Goal: Download file/media

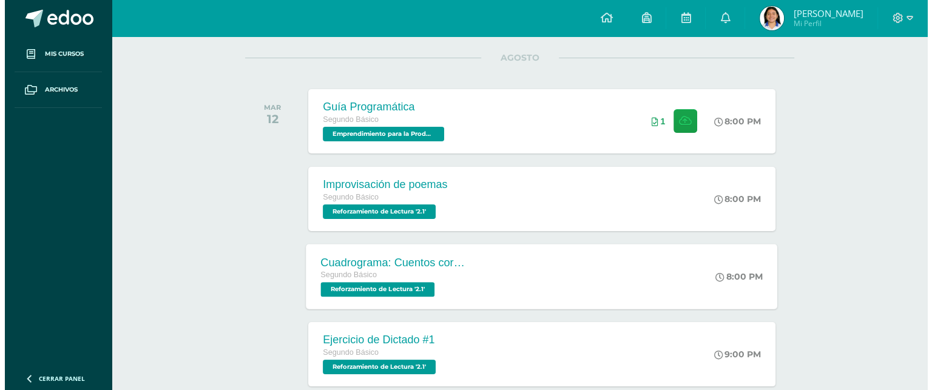
scroll to position [135, 0]
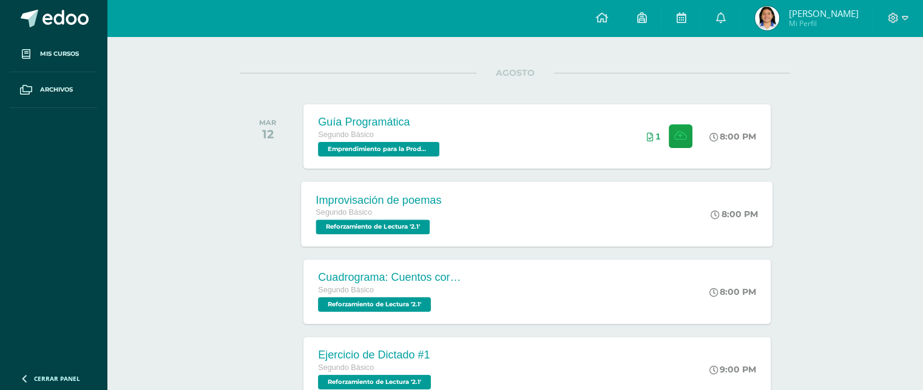
click at [498, 198] on div "Improvisación de poemas Segundo Básico Reforzamiento de Lectura '2.1' 8:00 PM I…" at bounding box center [538, 213] width 472 height 65
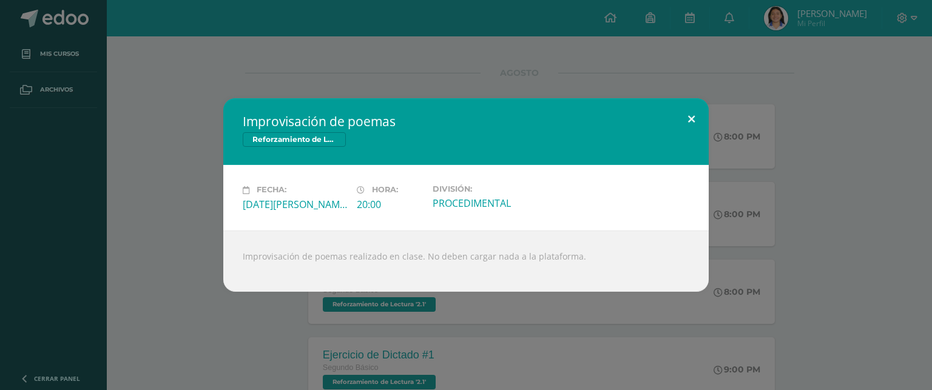
click at [693, 122] on button at bounding box center [691, 118] width 35 height 41
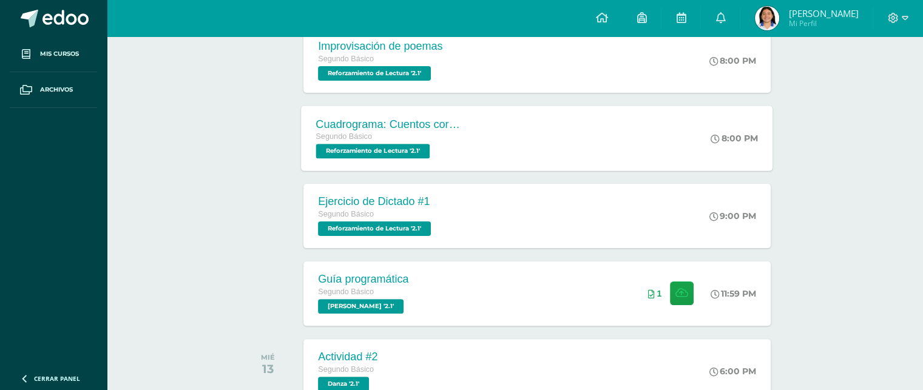
scroll to position [317, 0]
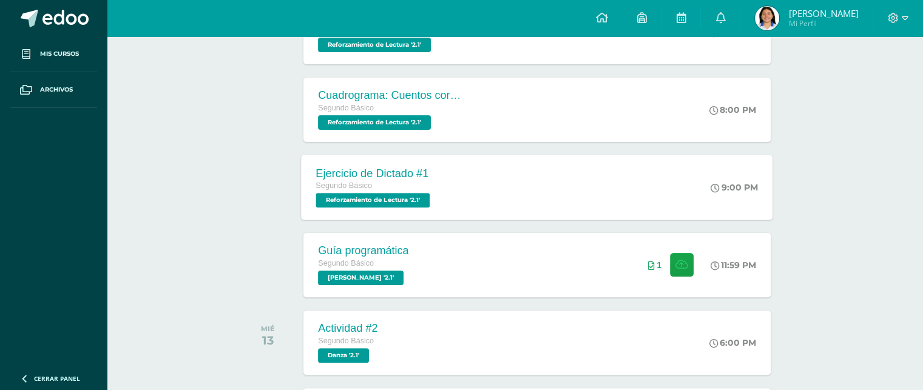
click at [508, 197] on div "Ejercicio de Dictado #1 Segundo Básico Reforzamiento de Lectura '2.1' 9:00 PM E…" at bounding box center [538, 187] width 472 height 65
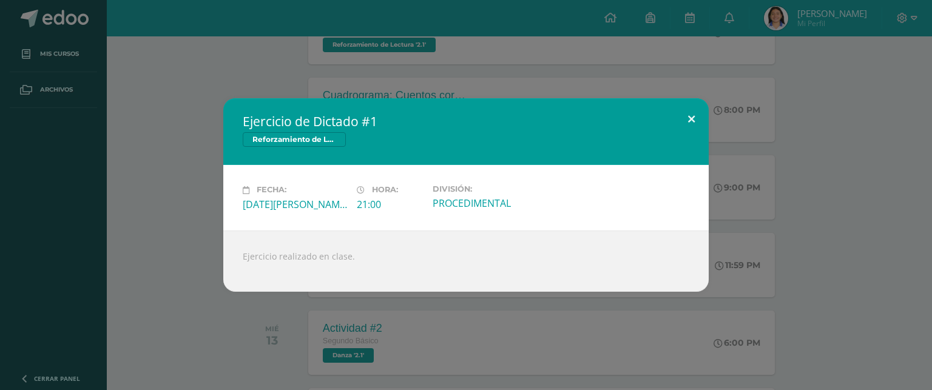
click at [687, 106] on button at bounding box center [691, 118] width 35 height 41
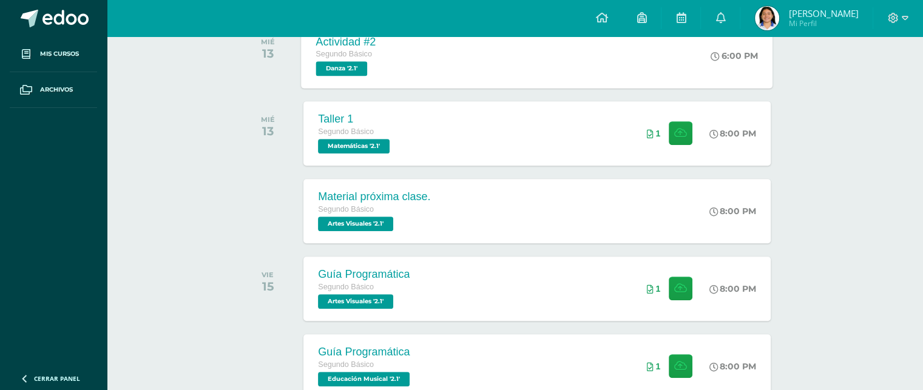
scroll to position [621, 0]
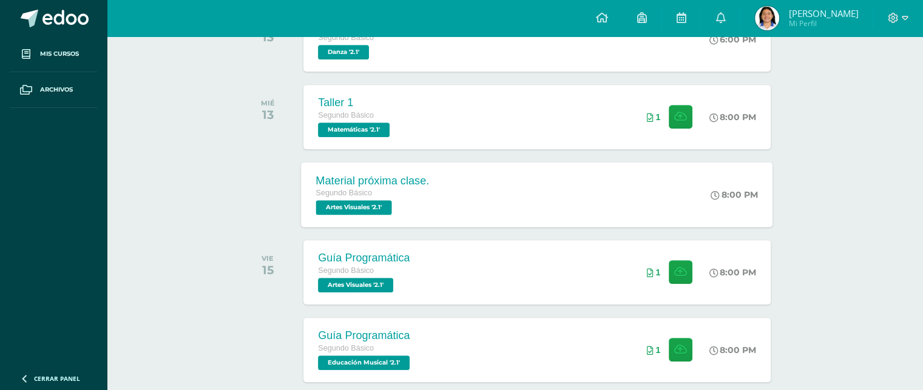
click at [447, 197] on div "Material próxima clase. Segundo Básico Artes Visuales '2.1' 8:00 PM Material pr…" at bounding box center [538, 194] width 472 height 65
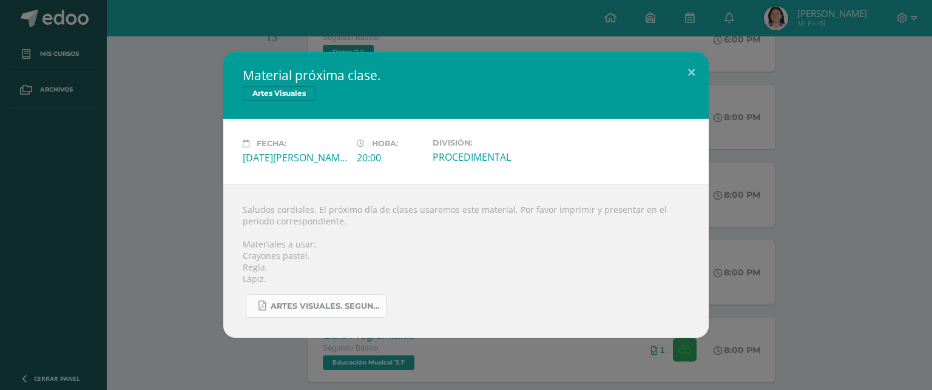
click at [310, 296] on link "Artes visuales. Segundo Básico..pdf" at bounding box center [316, 306] width 141 height 24
click at [701, 83] on button at bounding box center [691, 72] width 35 height 41
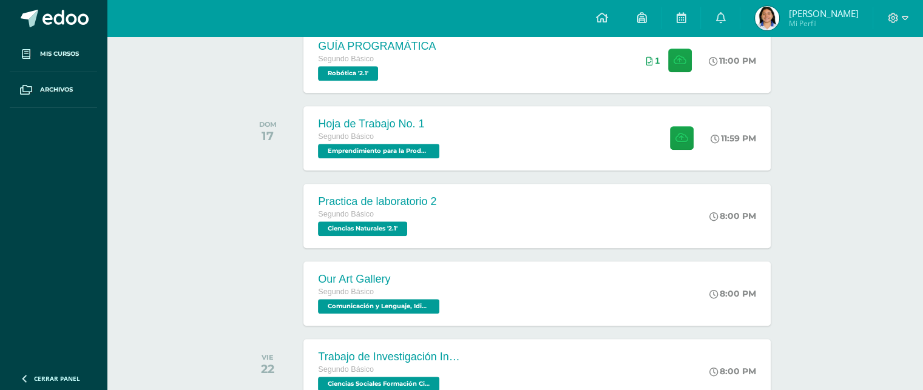
scroll to position [985, 0]
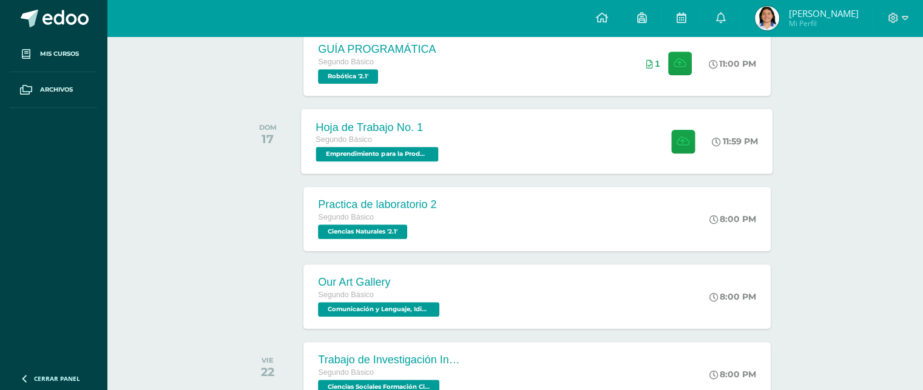
click at [490, 121] on div "Hoja de Trabajo No. 1 Segundo Básico Emprendimiento para la Productividad '2.1'…" at bounding box center [538, 141] width 472 height 65
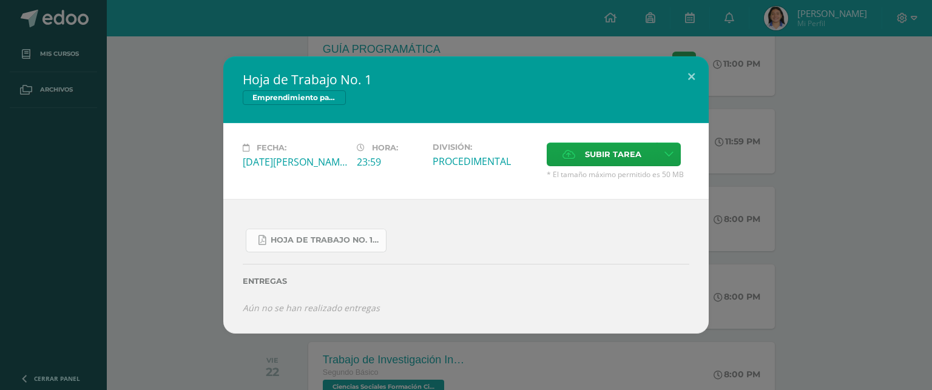
click at [336, 242] on span "Hoja de Trabajo No. 1.pdf" at bounding box center [325, 241] width 109 height 10
click at [686, 82] on button at bounding box center [691, 76] width 35 height 41
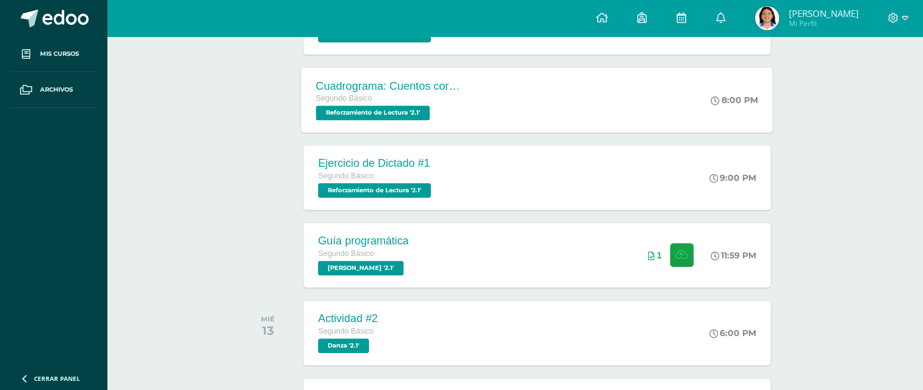
scroll to position [196, 0]
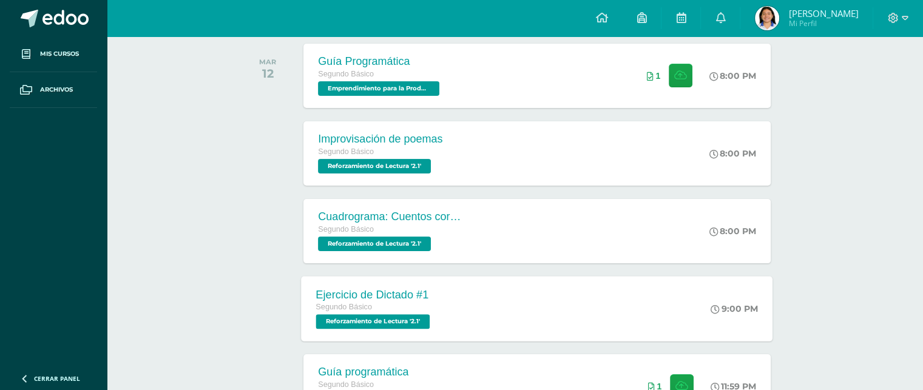
click at [515, 320] on div "Ejercicio de Dictado #1 Segundo Básico Reforzamiento de Lectura '2.1' 9:00 PM E…" at bounding box center [538, 308] width 472 height 65
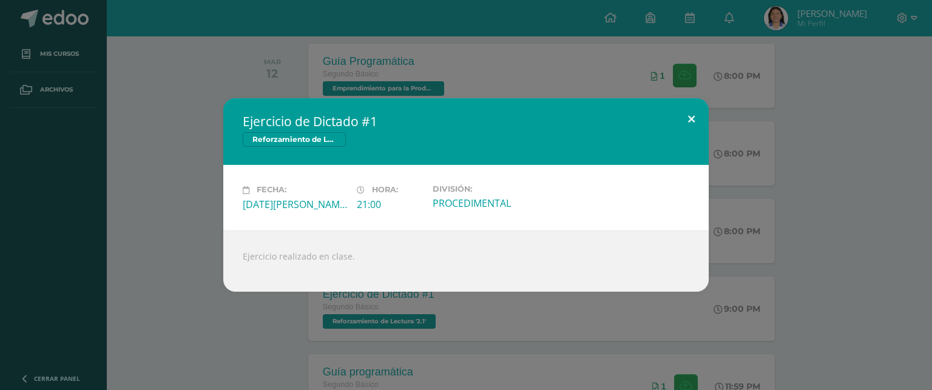
click at [676, 124] on button at bounding box center [691, 118] width 35 height 41
